Goal: Task Accomplishment & Management: Use online tool/utility

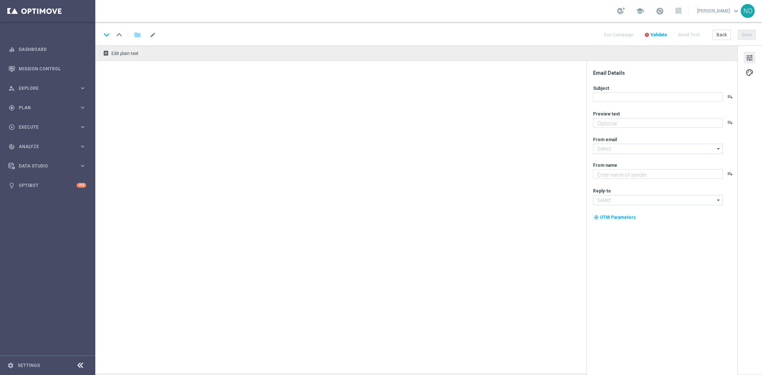
type textarea "Hol dir 20 % Rabatt auf deinen EuroJackpot."
type textarea "Lottoland"
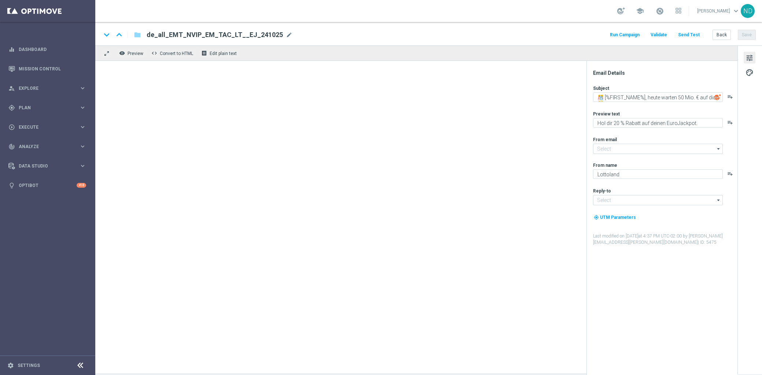
type input "[EMAIL_ADDRESS][DOMAIN_NAME]"
type textarea "Sichere dir jetzt deine gratis Chance auf die EuroMillionen!"
type input "[EMAIL_ADDRESS][DOMAIN_NAME]"
type textarea "Lottoland"
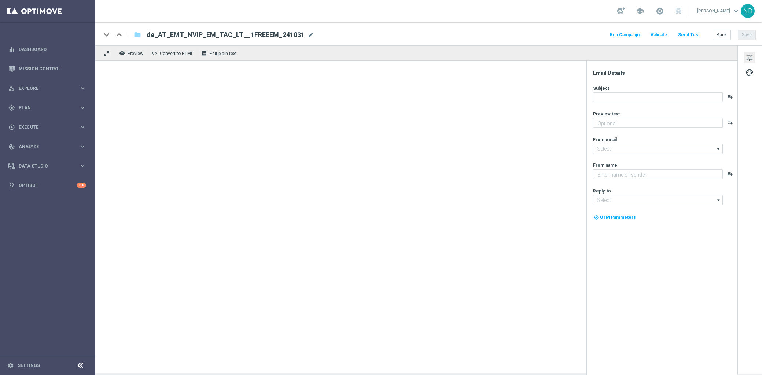
type input "[EMAIL_ADDRESS][DOMAIN_NAME]"
